Goal: Task Accomplishment & Management: Use online tool/utility

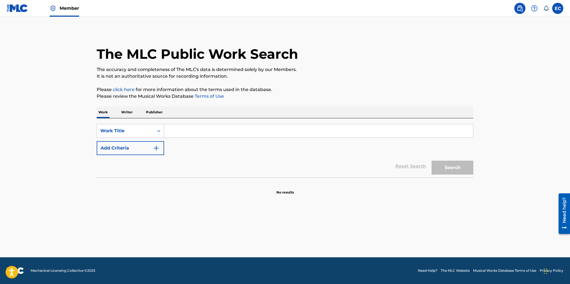
click at [189, 131] on input "Search Form" at bounding box center [318, 130] width 309 height 13
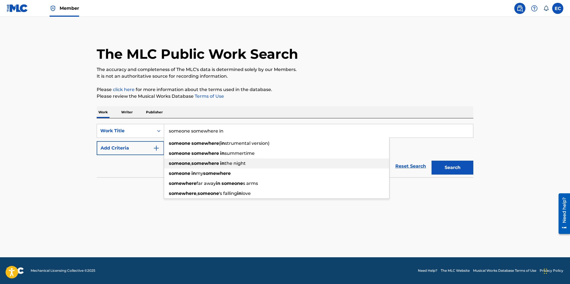
click at [208, 163] on strong "somewhere" at bounding box center [205, 163] width 28 height 5
type input "someone, somewhere in the night"
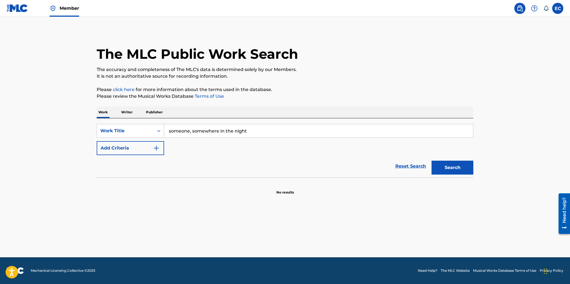
click at [451, 169] on button "Search" at bounding box center [452, 168] width 42 height 14
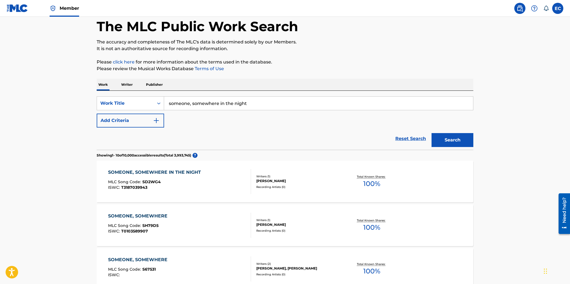
scroll to position [44, 0]
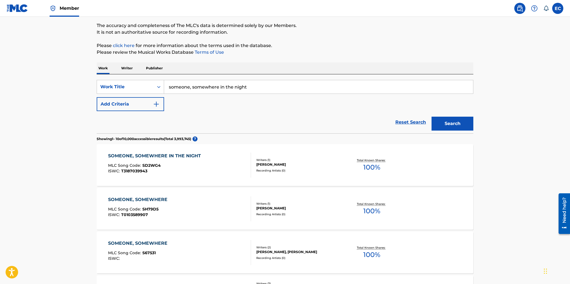
click at [312, 172] on div "Recording Artists ( 0 )" at bounding box center [298, 171] width 84 height 4
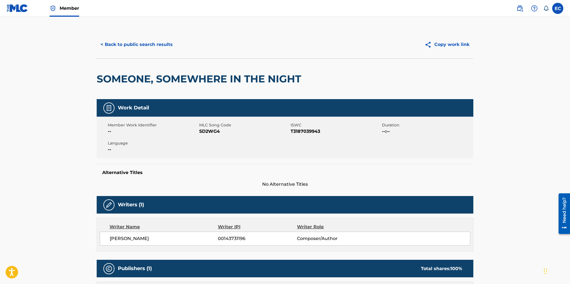
click at [440, 43] on button "Copy work link" at bounding box center [447, 45] width 53 height 14
click at [133, 48] on button "< Back to public search results" at bounding box center [137, 45] width 80 height 14
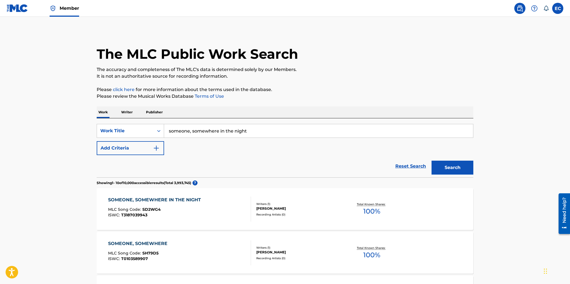
drag, startPoint x: 246, startPoint y: 131, endPoint x: 192, endPoint y: 128, distance: 53.3
click at [192, 128] on input "someone, somewhere in the night" at bounding box center [318, 130] width 309 height 13
type input "someone, somehow, someone"
click at [431, 161] on button "Search" at bounding box center [452, 168] width 42 height 14
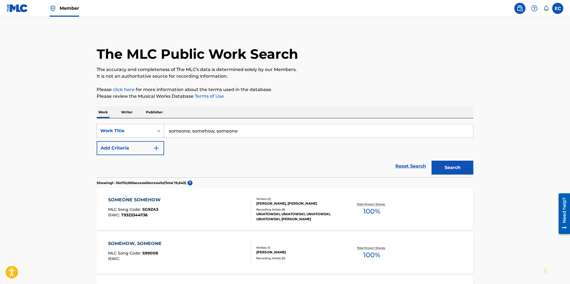
drag, startPoint x: 239, startPoint y: 132, endPoint x: 160, endPoint y: 128, distance: 79.5
click at [159, 128] on div "SearchWithCriteria0d1cf4c7-7386-4527-8004-ad8bd66a3a47 Work Title someone, some…" at bounding box center [285, 131] width 377 height 14
paste input "SOMEWHERE SOMEHOW SOMEONE"
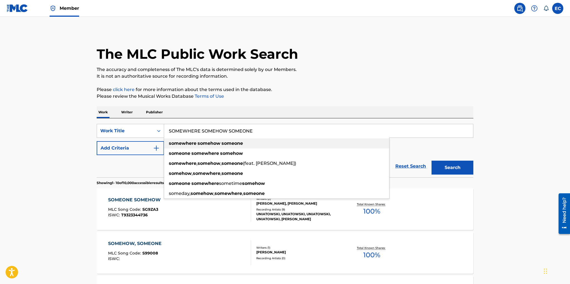
click at [243, 143] on div "somewhere somehow someone" at bounding box center [276, 143] width 225 height 10
type input "somewhere somehow someone"
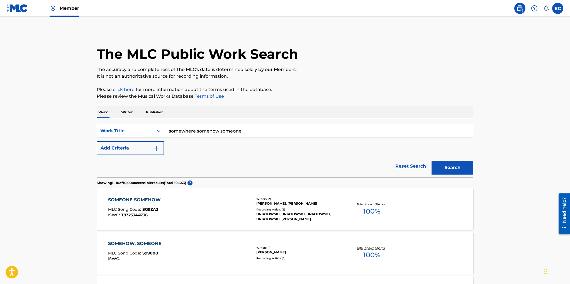
click at [451, 166] on button "Search" at bounding box center [452, 168] width 42 height 14
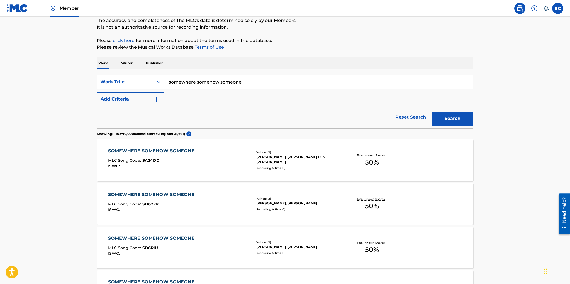
scroll to position [49, 0]
click at [225, 164] on div "SOMEWHERE SOMEHOW SOMEONE MLC Song Code : SA24DD ISWC :" at bounding box center [179, 160] width 143 height 25
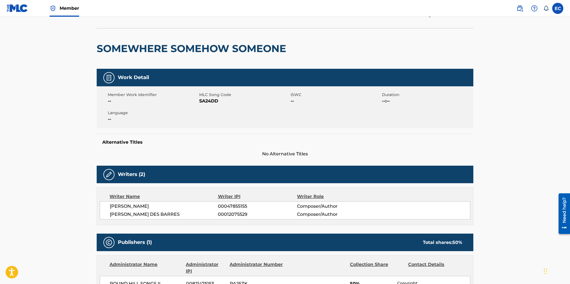
scroll to position [28, 0]
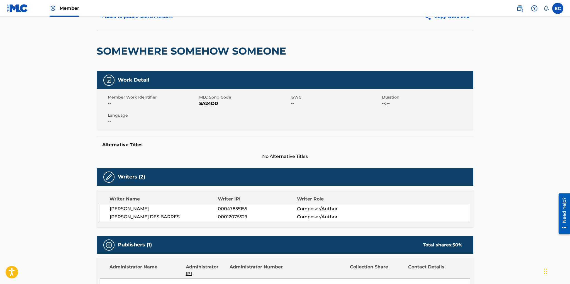
scroll to position [49, 0]
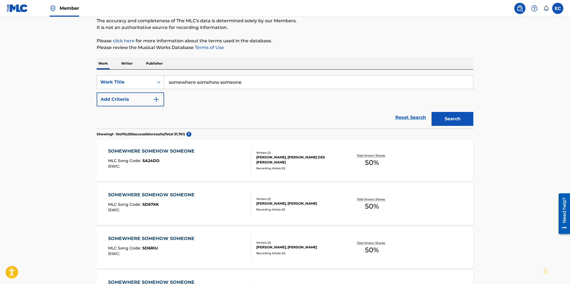
click at [275, 202] on div "[PERSON_NAME], [PERSON_NAME]" at bounding box center [298, 203] width 84 height 5
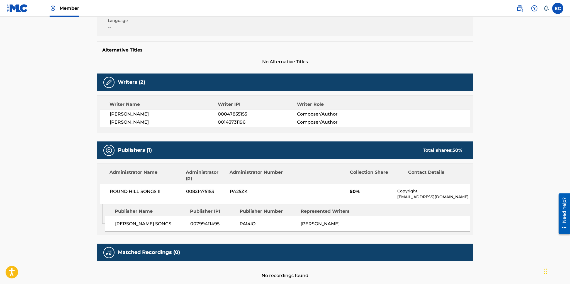
scroll to position [59, 0]
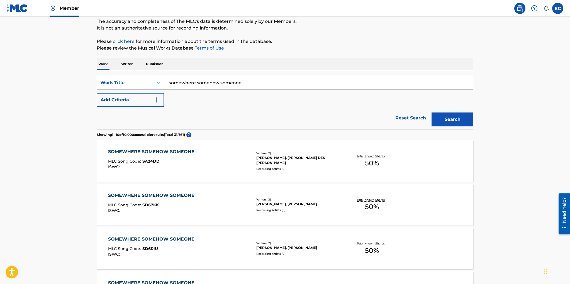
scroll to position [38, 0]
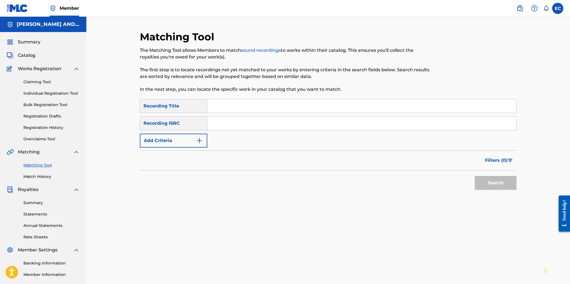
paste input "SOMEWHERE SOMEHOW SOMEONE"
type input "SOMEWHERE SOMEHOW SOMEONE"
click at [495, 182] on button "Search" at bounding box center [496, 183] width 42 height 14
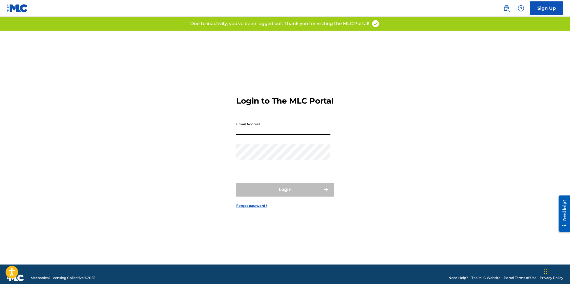
click at [286, 135] on input "Email Address" at bounding box center [283, 127] width 94 height 16
type input "[EMAIL_ADDRESS][DOMAIN_NAME]"
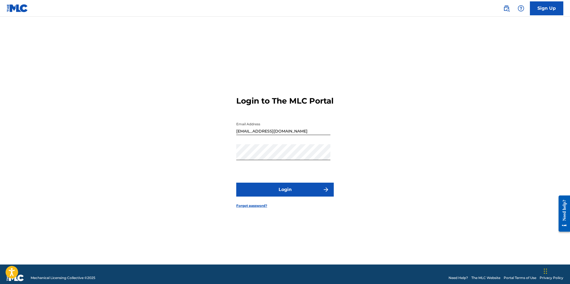
click at [284, 194] on button "Login" at bounding box center [284, 190] width 97 height 14
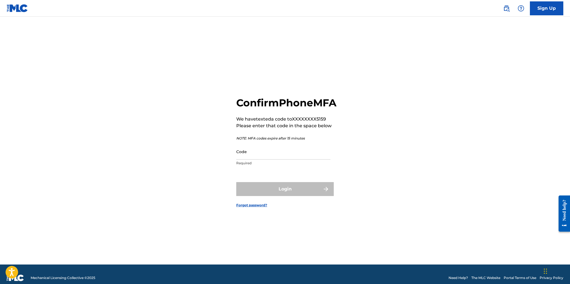
click at [279, 160] on input "Code" at bounding box center [283, 152] width 94 height 16
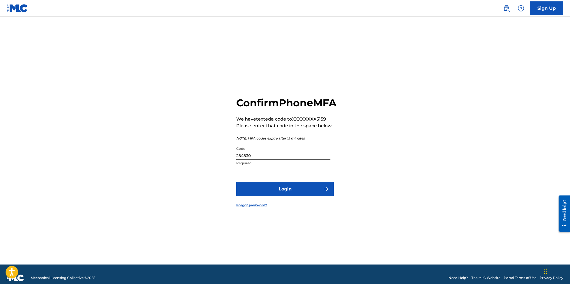
type input "284830"
click at [287, 194] on button "Login" at bounding box center [284, 189] width 97 height 14
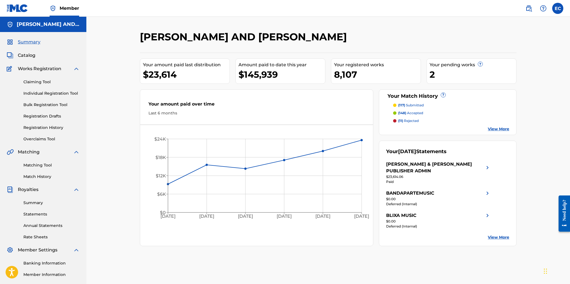
click at [43, 165] on link "Matching Tool" at bounding box center [51, 165] width 56 height 6
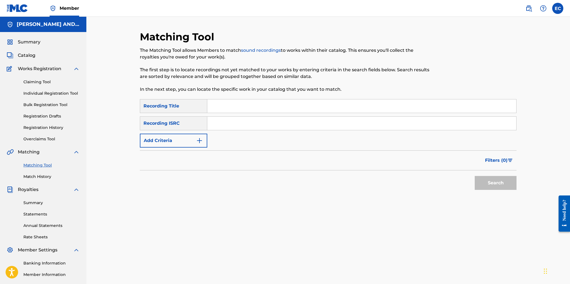
paste input "SOMEWHERE SOMEHOW SOMEONE"
type input "SOMEWHERE SOMEHOW SOMEONE"
drag, startPoint x: 485, startPoint y: 183, endPoint x: 482, endPoint y: 182, distance: 3.4
click at [485, 183] on button "Search" at bounding box center [496, 183] width 42 height 14
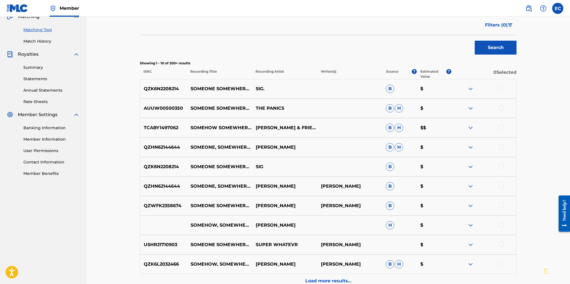
scroll to position [194, 0]
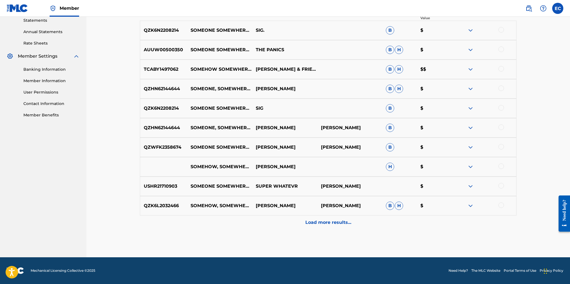
click at [328, 223] on p "Load more results..." at bounding box center [328, 222] width 46 height 7
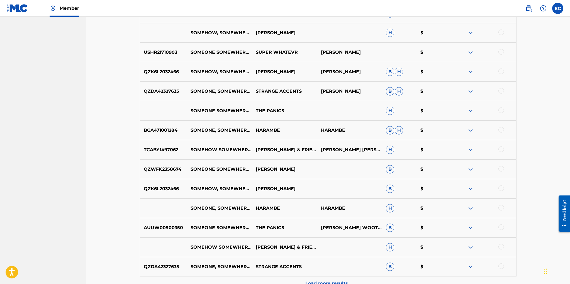
scroll to position [389, 0]
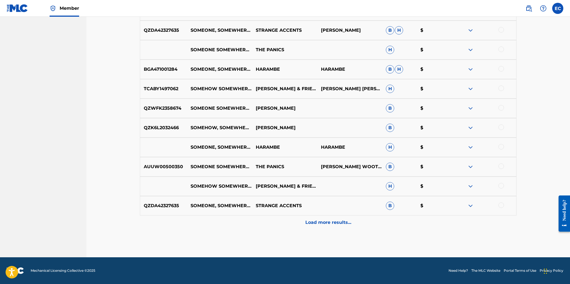
click at [328, 223] on p "Load more results..." at bounding box center [328, 222] width 46 height 7
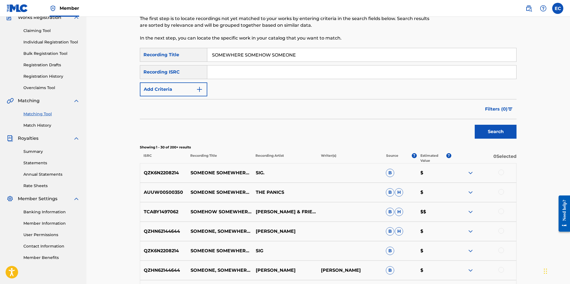
scroll to position [0, 0]
